Goal: Task Accomplishment & Management: Complete application form

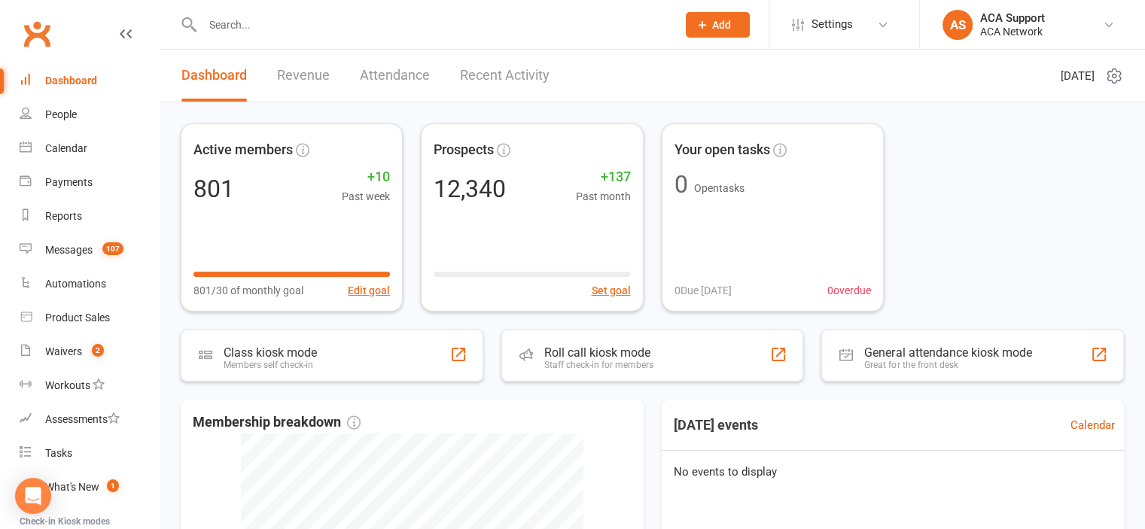
click at [253, 27] on input "text" at bounding box center [432, 24] width 468 height 21
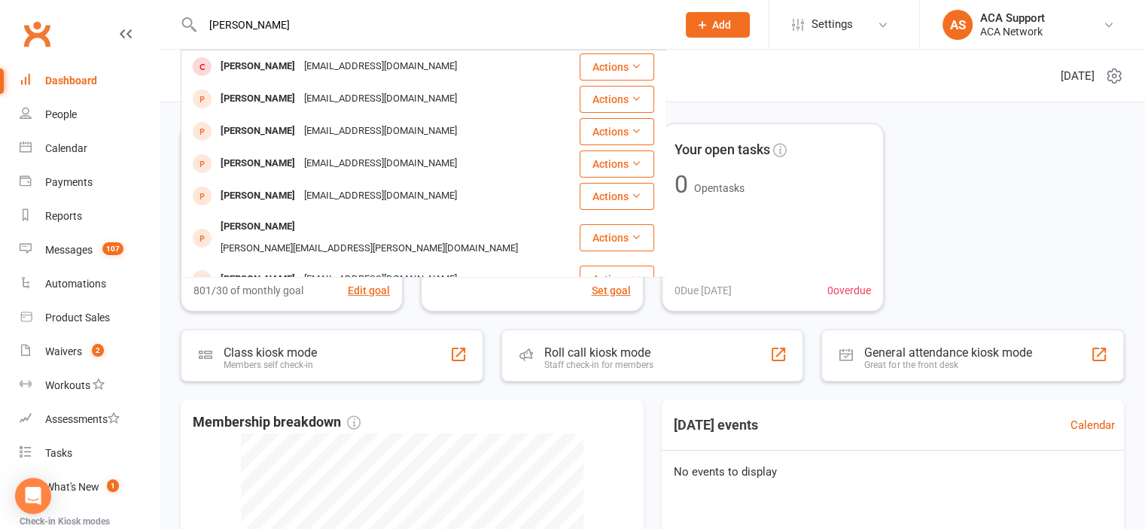
type input "[PERSON_NAME]"
click at [771, 2] on li "Settings Membership Plans Event Templates Appointment Types Mobile App Website …" at bounding box center [844, 24] width 151 height 49
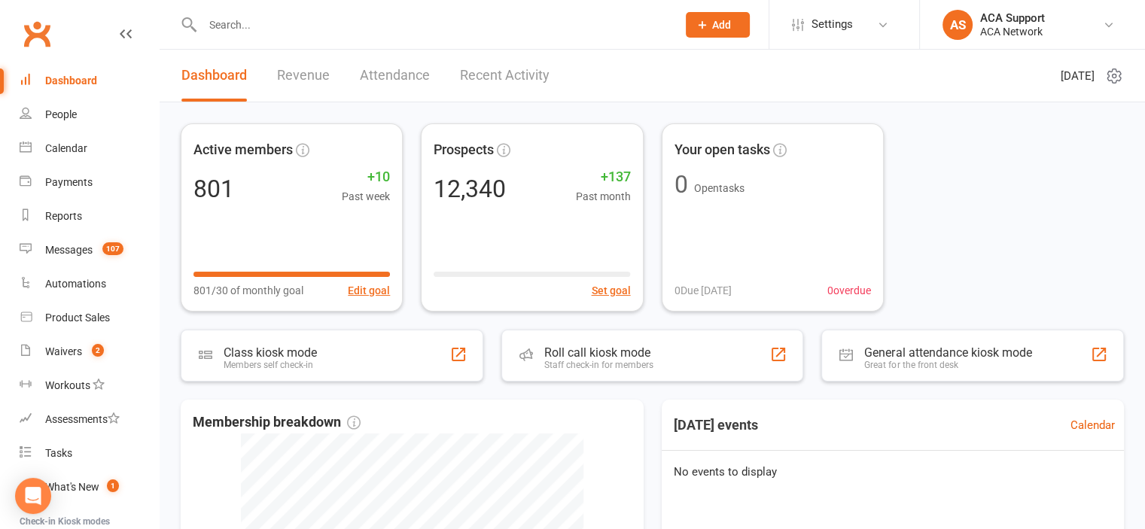
click at [732, 20] on button "Add" at bounding box center [718, 25] width 64 height 26
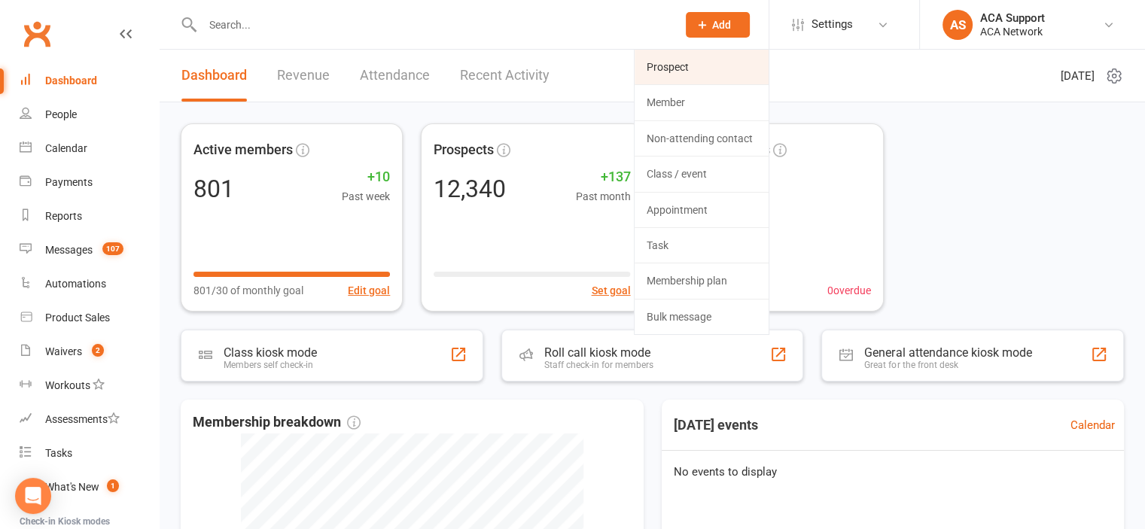
click at [689, 65] on link "Prospect" at bounding box center [702, 67] width 134 height 35
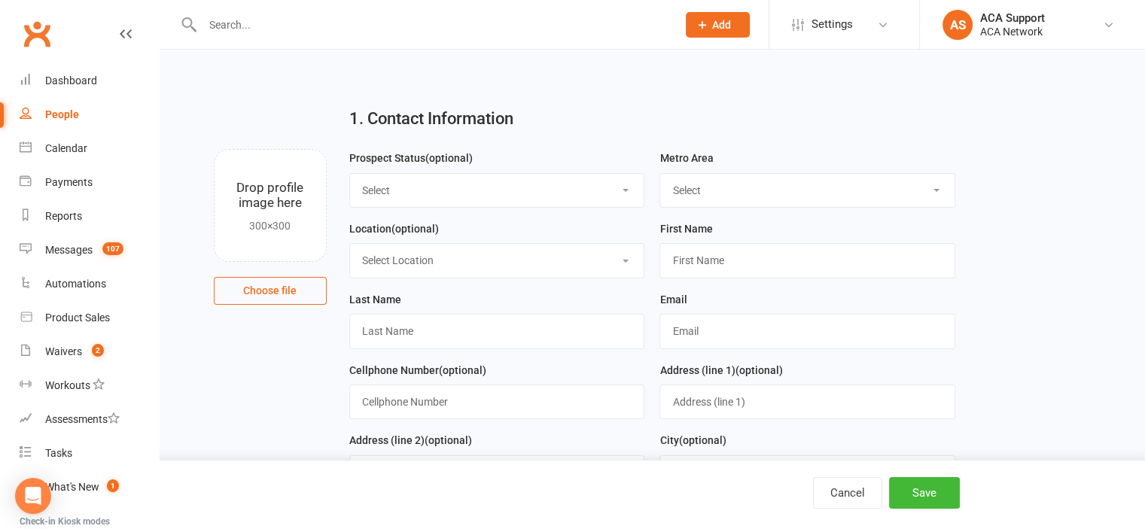
click at [747, 186] on select "Select ACA AL-[GEOGRAPHIC_DATA] [GEOGRAPHIC_DATA]-Mobile [GEOGRAPHIC_DATA]-Ft. …" at bounding box center [807, 190] width 294 height 33
select select "MO-[US_STATE][GEOGRAPHIC_DATA]"
click at [660, 174] on select "Select ACA AL-[GEOGRAPHIC_DATA] [GEOGRAPHIC_DATA]-Mobile [GEOGRAPHIC_DATA]-Ft. …" at bounding box center [807, 190] width 294 height 33
click at [419, 261] on select "Select Location ACA Global Business Club ACA Rookie Club [GEOGRAPHIC_DATA], [GE…" at bounding box center [497, 260] width 294 height 33
select select "13"
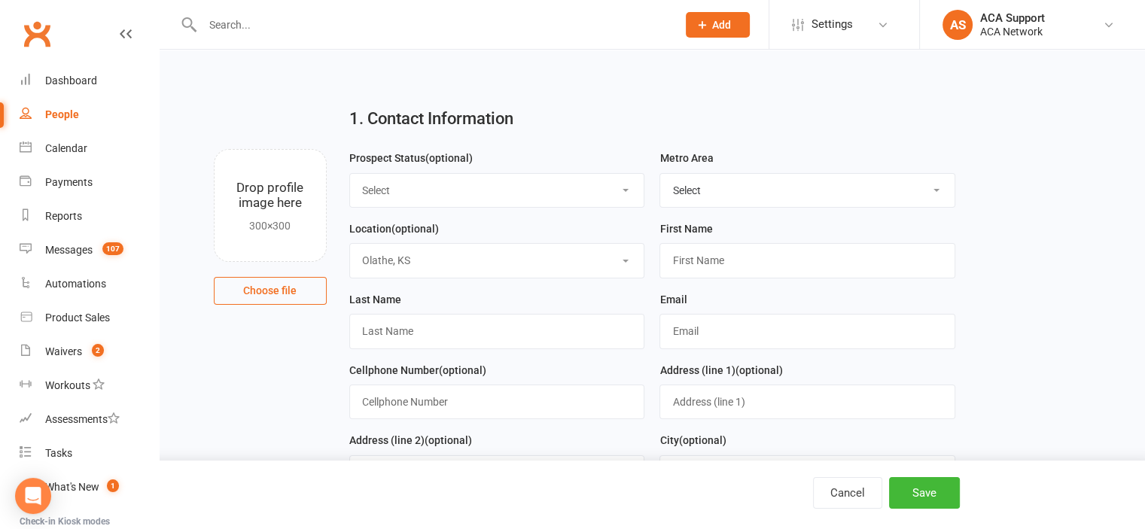
click at [350, 244] on select "Select Location ACA Global Business Club ACA Rookie Club [GEOGRAPHIC_DATA], [GE…" at bounding box center [497, 260] width 294 height 33
click at [703, 255] on input "text" at bounding box center [807, 260] width 296 height 35
type input "Shafawn"
type input "[PERSON_NAME]"
type input "[EMAIL_ADDRESS][DOMAIN_NAME]"
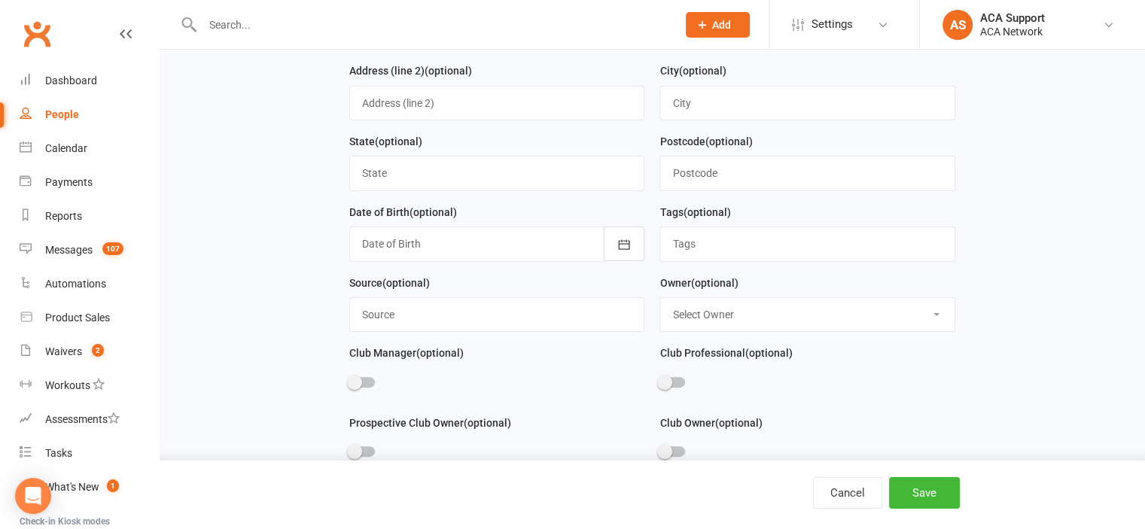
scroll to position [373, 0]
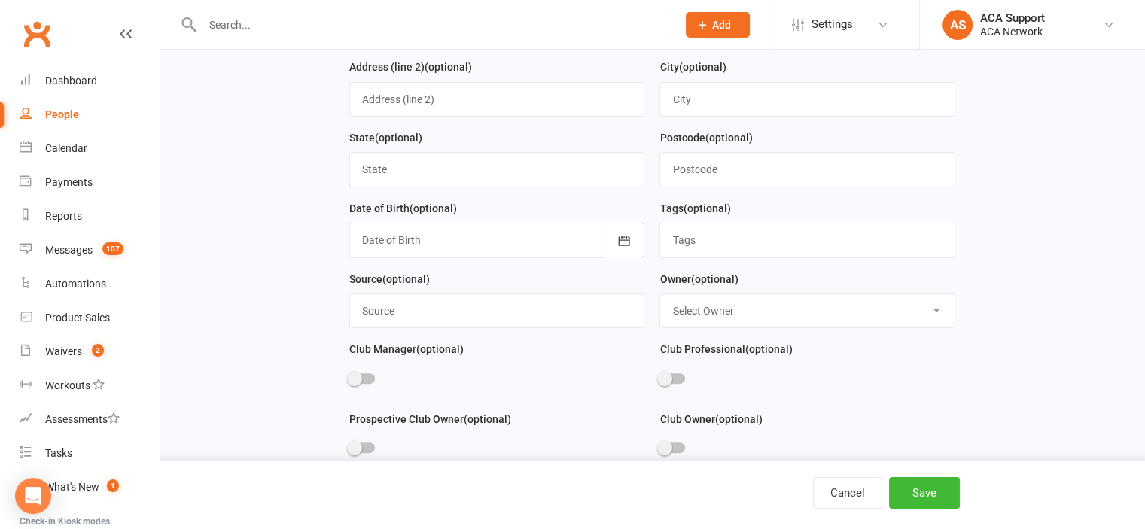
type input "[PHONE_NUMBER]"
click at [766, 302] on select "Select Owner [PERSON_NAME] [PERSON_NAME] ACA Global ACA Marketing [PERSON_NAME]…" at bounding box center [807, 310] width 294 height 33
select select "16"
click at [660, 294] on select "Select Owner [PERSON_NAME] [PERSON_NAME] ACA Global ACA Marketing [PERSON_NAME]…" at bounding box center [807, 310] width 294 height 33
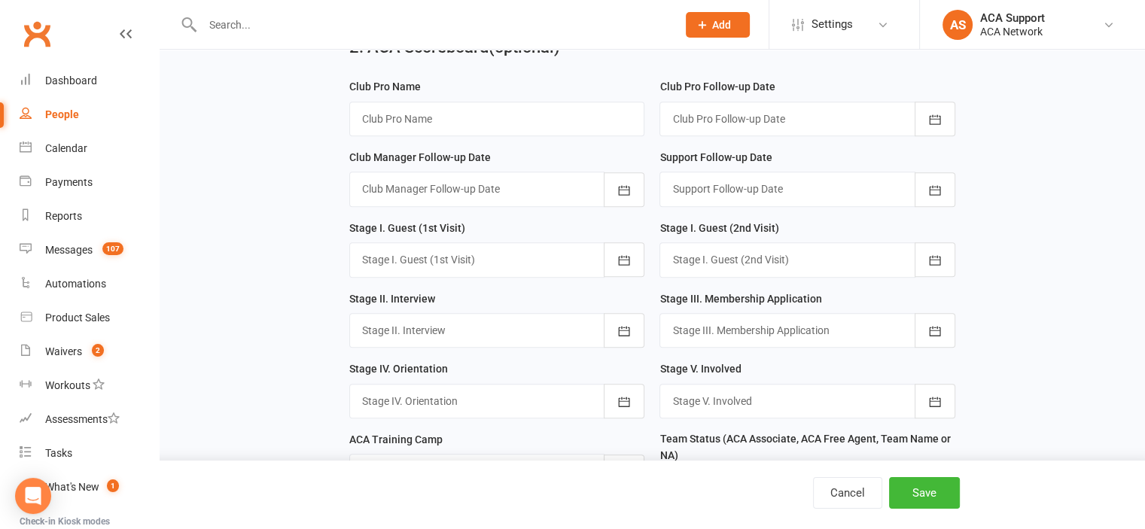
scroll to position [904, 0]
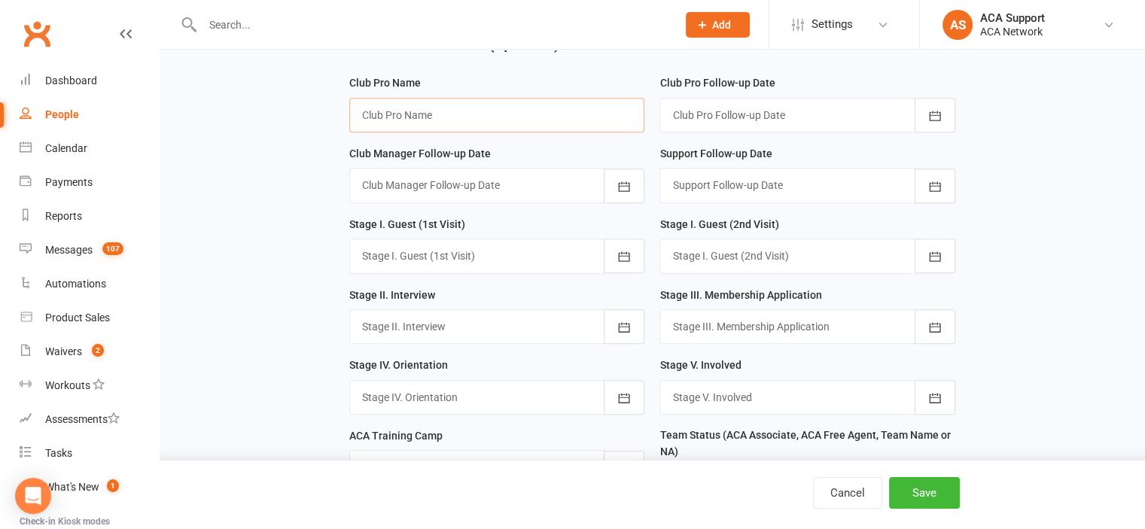
click at [420, 105] on input "text" at bounding box center [497, 115] width 296 height 35
type input "[PERSON_NAME]"
click at [934, 112] on icon "button" at bounding box center [934, 115] width 15 height 15
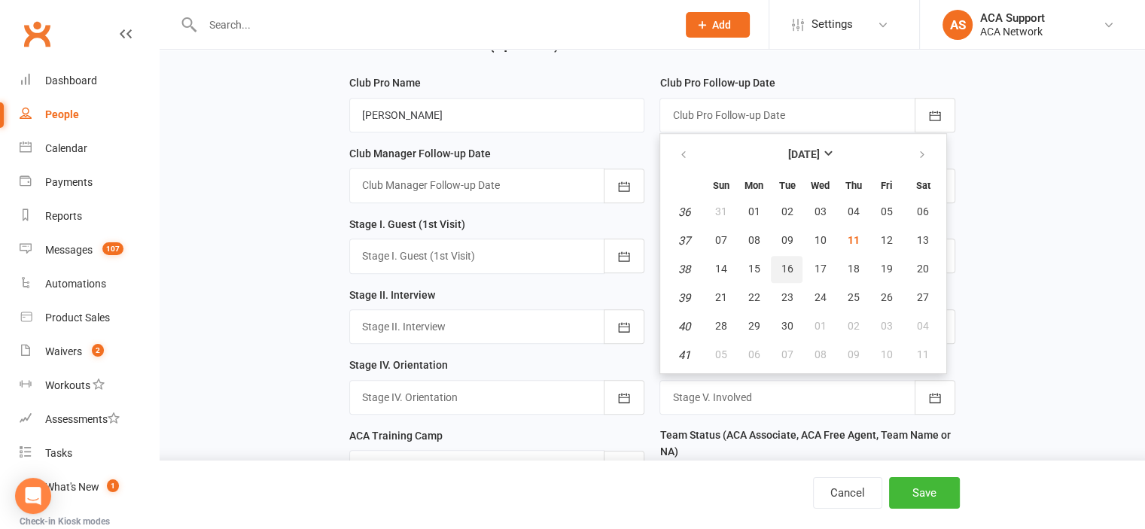
click at [787, 266] on span "16" at bounding box center [787, 269] width 12 height 12
type input "[DATE]"
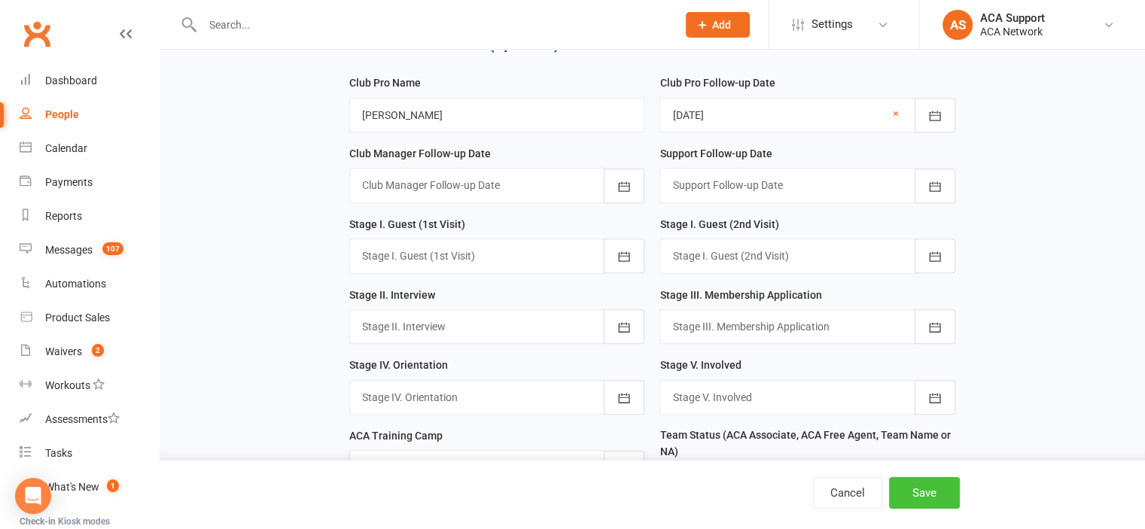
click at [924, 489] on button "Save" at bounding box center [924, 493] width 71 height 32
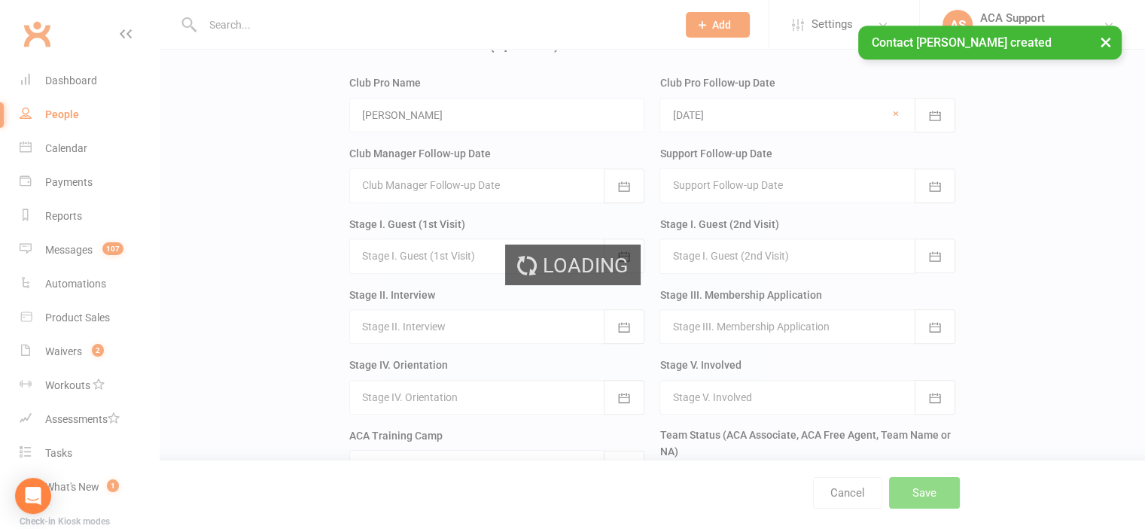
scroll to position [0, 0]
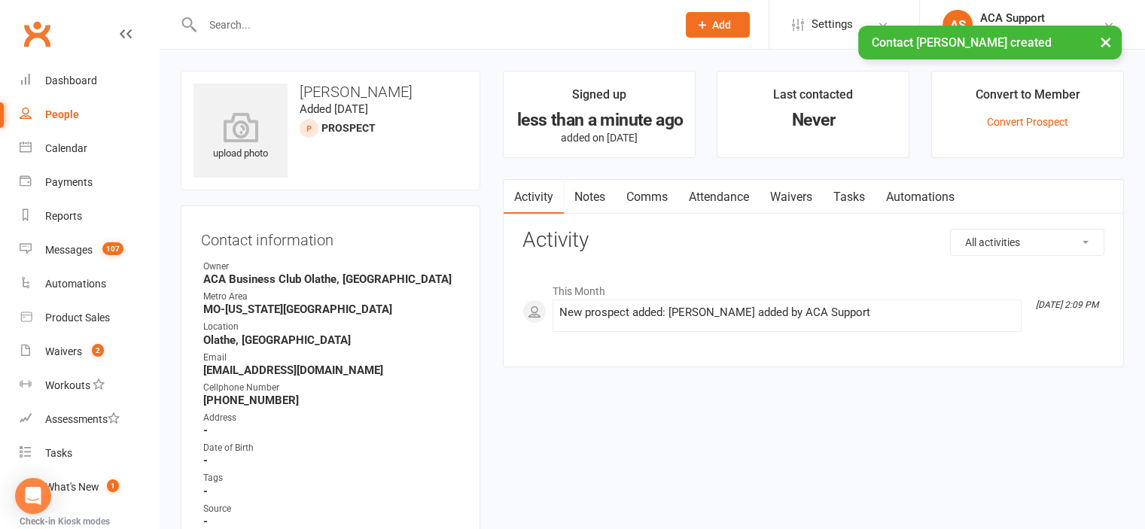
click at [586, 193] on link "Notes" at bounding box center [590, 197] width 52 height 35
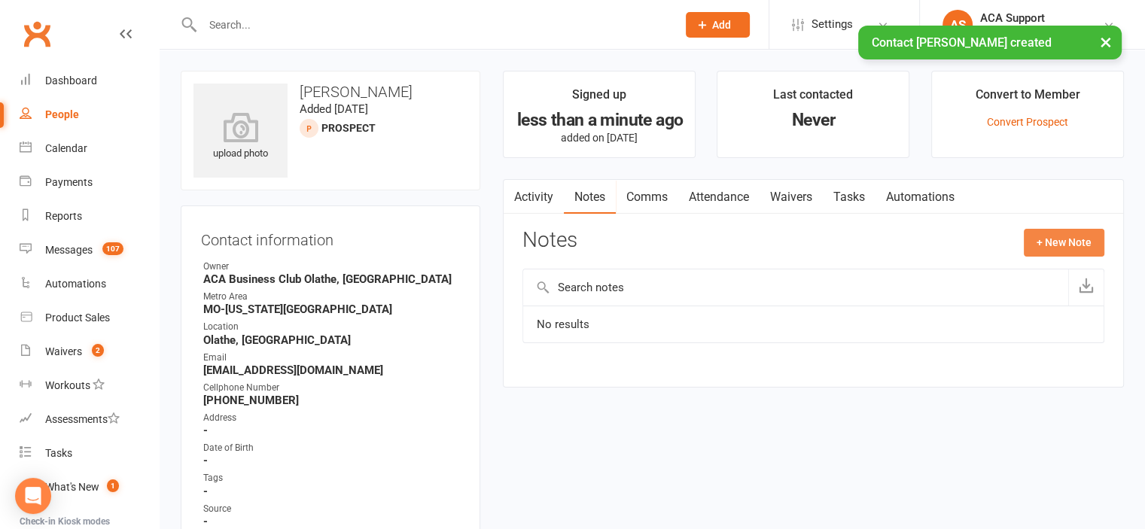
click at [1043, 241] on button "+ New Note" at bounding box center [1064, 242] width 81 height 27
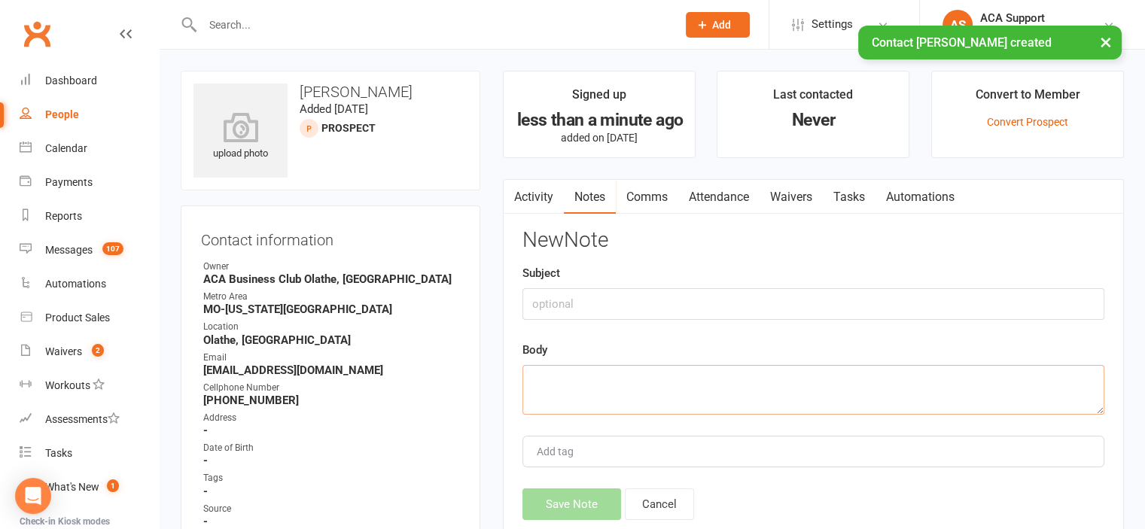
click at [562, 387] on textarea at bounding box center [813, 390] width 582 height 50
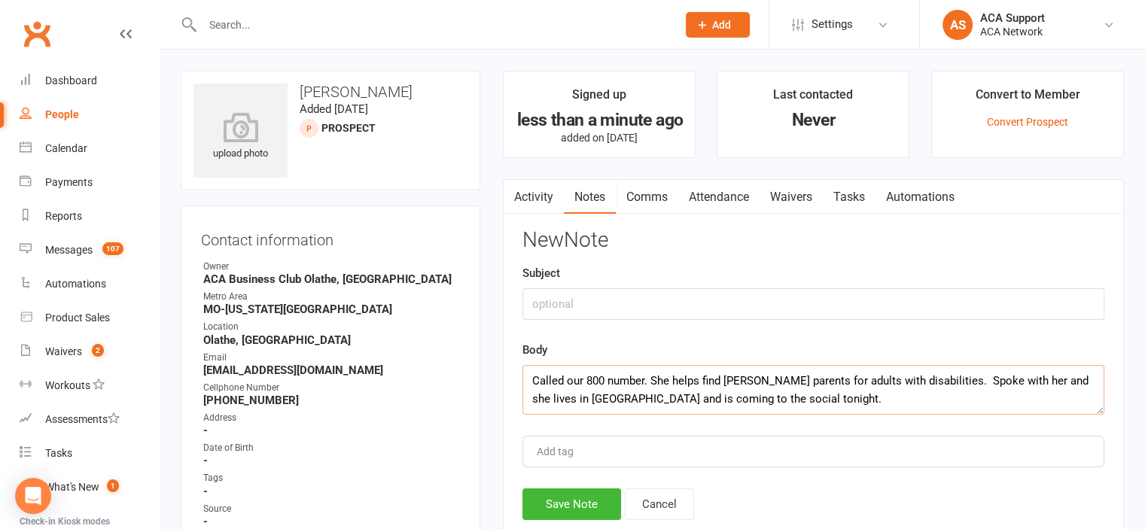
type textarea "Called our 800 number. She helps find [PERSON_NAME] parents for adults with dis…"
click at [542, 498] on button "Save Note" at bounding box center [571, 505] width 99 height 32
